Goal: Task Accomplishment & Management: Manage account settings

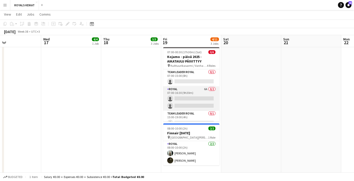
click at [179, 96] on app-card-role "Royal 6A 0/2 07:00-16:30 (9h30m) single-neutral-actions single-neutral-actions" at bounding box center [191, 98] width 56 height 24
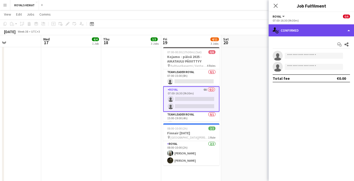
click at [326, 29] on div "single-neutral-actions-check-2 Confirmed" at bounding box center [311, 30] width 85 height 12
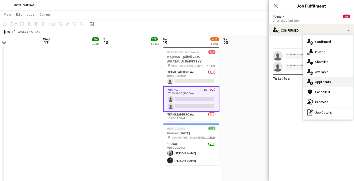
click at [325, 82] on div "single-neutral-actions-information Applicants" at bounding box center [328, 82] width 50 height 10
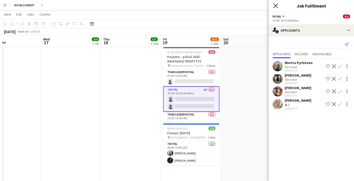
click at [275, 4] on icon "Close pop-in" at bounding box center [275, 5] width 5 height 5
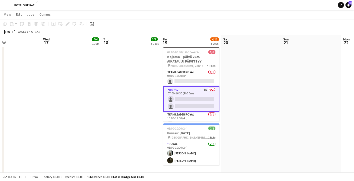
click at [73, 108] on app-date-cell at bounding box center [71, 84] width 60 height 201
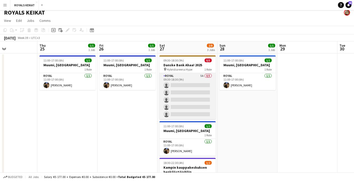
scroll to position [4, 0]
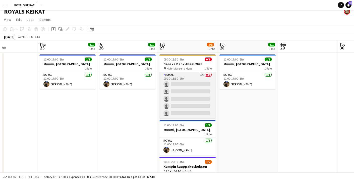
click at [186, 93] on app-card-role "Royal 5A 0/5 09:30-18:30 (9h) single-neutral-actions single-neutral-actions sin…" at bounding box center [187, 95] width 56 height 46
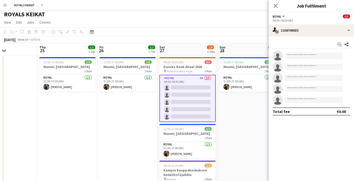
scroll to position [0, 0]
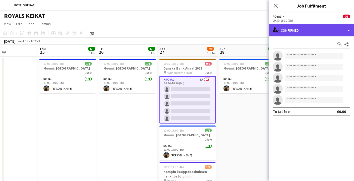
click at [308, 31] on div "single-neutral-actions-check-2 Confirmed" at bounding box center [311, 30] width 85 height 12
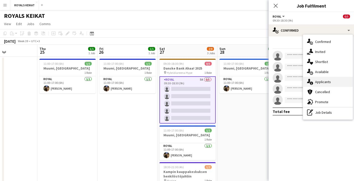
click at [323, 82] on div "single-neutral-actions-information Applicants" at bounding box center [328, 82] width 50 height 10
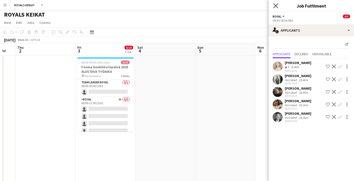
click at [276, 4] on icon "Close pop-in" at bounding box center [275, 5] width 5 height 5
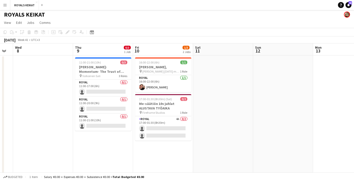
scroll to position [0, 168]
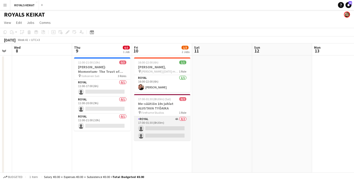
click at [164, 125] on app-card-role "Royal 4A 0/2 17:00-01:30 (8h30m) single-neutral-actions single-neutral-actions" at bounding box center [162, 128] width 56 height 24
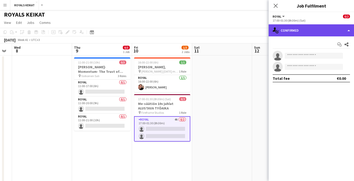
click at [303, 30] on div "single-neutral-actions-check-2 Confirmed" at bounding box center [311, 30] width 85 height 12
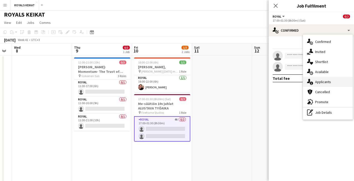
click at [330, 83] on div "single-neutral-actions-information Applicants" at bounding box center [328, 82] width 50 height 10
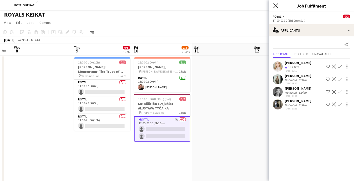
click at [276, 4] on icon "Close pop-in" at bounding box center [275, 5] width 5 height 5
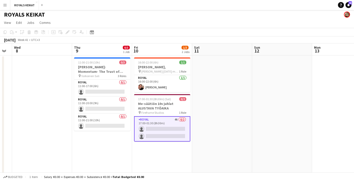
click at [303, 108] on app-date-cell at bounding box center [282, 155] width 60 height 201
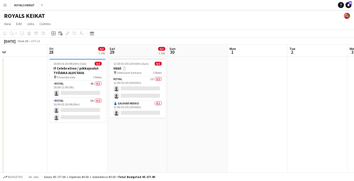
scroll to position [0, 194]
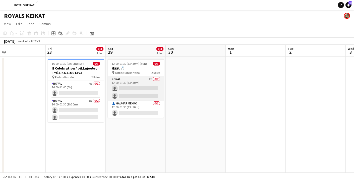
click at [141, 89] on app-card-role "Royal 1I 0/2 12:00-01:30 (13h30m) single-neutral-actions single-neutral-actions" at bounding box center [136, 88] width 56 height 24
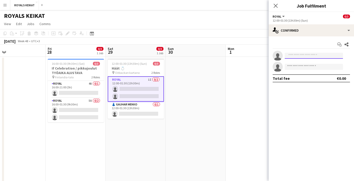
click at [318, 56] on input at bounding box center [314, 56] width 58 height 6
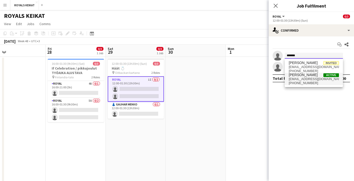
type input "*******"
click at [310, 78] on span "[EMAIL_ADDRESS][DOMAIN_NAME]" at bounding box center [314, 79] width 50 height 4
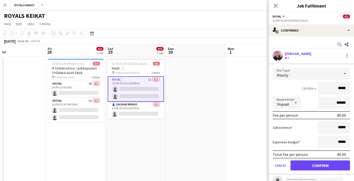
drag, startPoint x: 347, startPoint y: 89, endPoint x: 330, endPoint y: 89, distance: 17.1
click at [330, 89] on input "*****" at bounding box center [334, 88] width 32 height 13
type input "******"
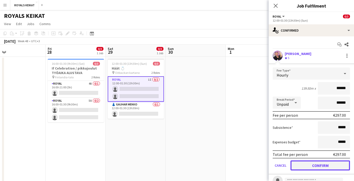
click at [323, 165] on button "Confirm" at bounding box center [319, 165] width 59 height 10
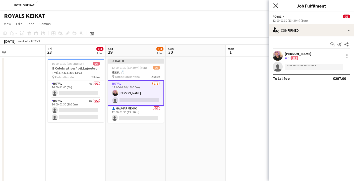
click at [275, 4] on icon "Close pop-in" at bounding box center [275, 5] width 5 height 5
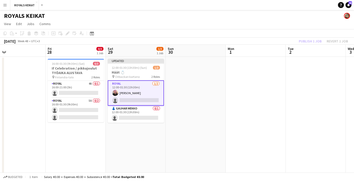
click at [306, 41] on div "Publish 1 job Revert 1 job" at bounding box center [323, 41] width 61 height 7
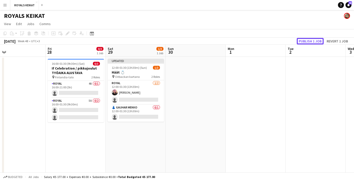
click at [306, 41] on button "Publish 1 job" at bounding box center [310, 41] width 27 height 7
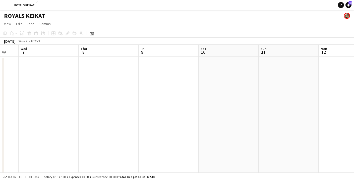
scroll to position [0, 164]
